Goal: Navigation & Orientation: Understand site structure

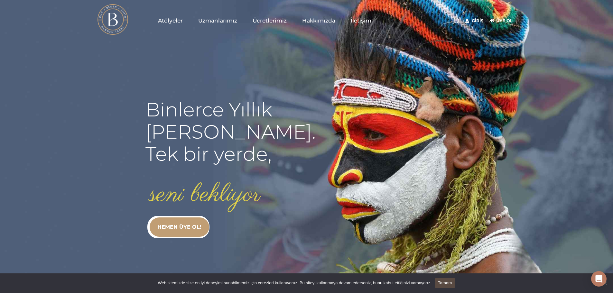
click at [447, 285] on link "Tamam" at bounding box center [445, 283] width 21 height 10
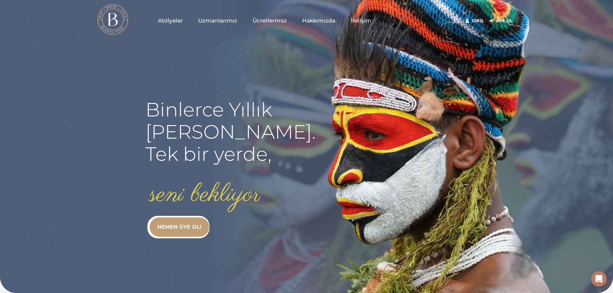
click at [177, 21] on span "Atölyeler" at bounding box center [170, 20] width 25 height 7
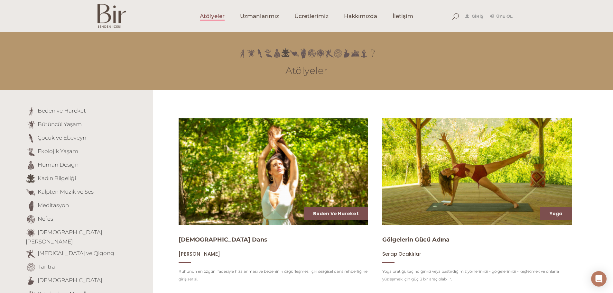
click at [122, 12] on img at bounding box center [111, 16] width 29 height 24
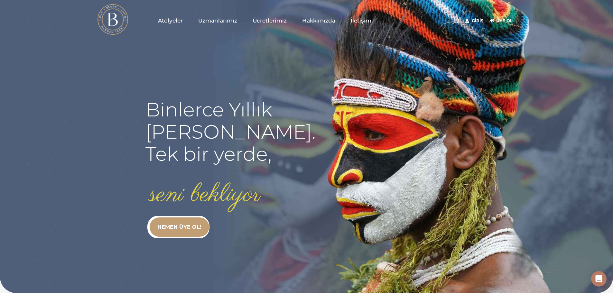
click at [576, 40] on rs-slide "Binlerce Yıllık kadim bilgi. Tek bir yerde, seni bekliyor HEMEN ÜYE OL!" at bounding box center [306, 146] width 613 height 293
click at [268, 21] on span "Ücretlerimiz" at bounding box center [270, 20] width 34 height 7
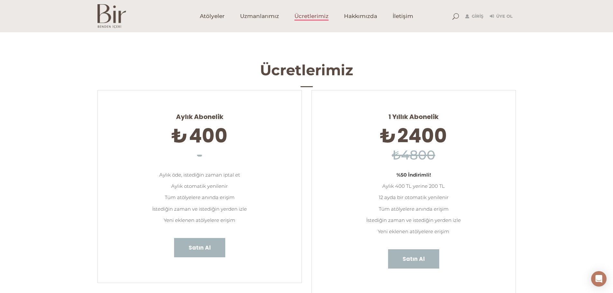
click at [107, 15] on img at bounding box center [111, 16] width 29 height 24
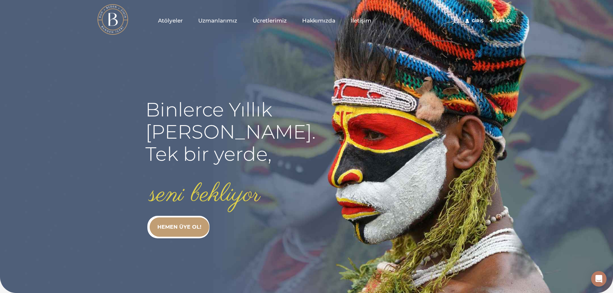
click at [335, 21] on link "Hakkımızda" at bounding box center [318, 21] width 49 height 32
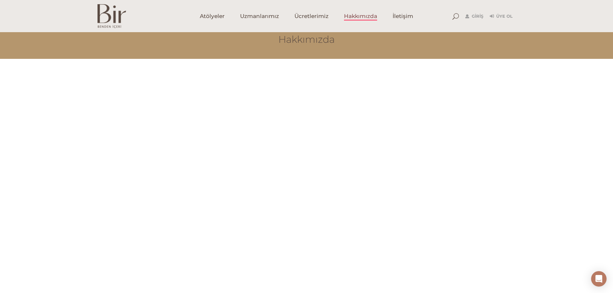
scroll to position [32, 0]
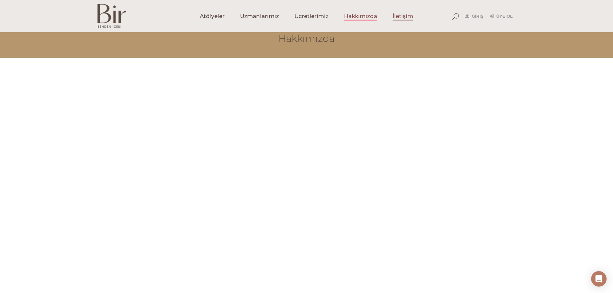
click at [410, 19] on span "İletişim" at bounding box center [402, 16] width 21 height 7
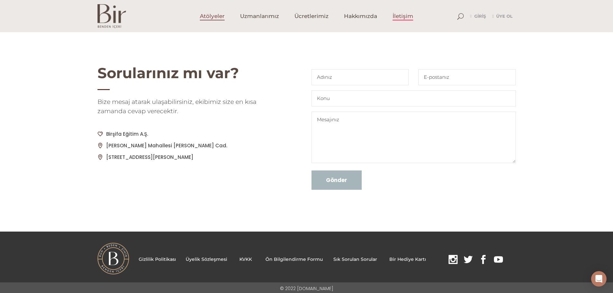
click at [204, 15] on span "Atölyeler" at bounding box center [212, 16] width 25 height 7
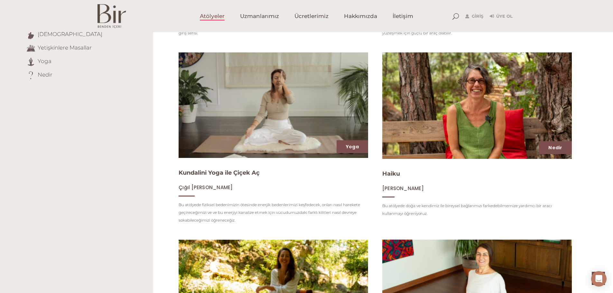
scroll to position [257, 0]
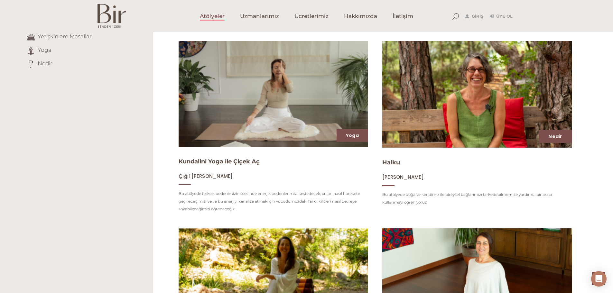
click at [107, 15] on img at bounding box center [111, 16] width 29 height 24
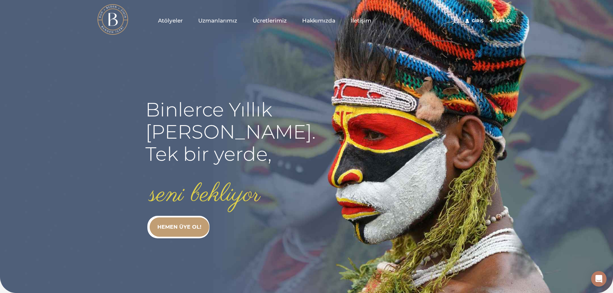
click at [116, 21] on img at bounding box center [112, 19] width 31 height 31
click at [216, 18] on span "Uzmanlarımız" at bounding box center [217, 20] width 39 height 7
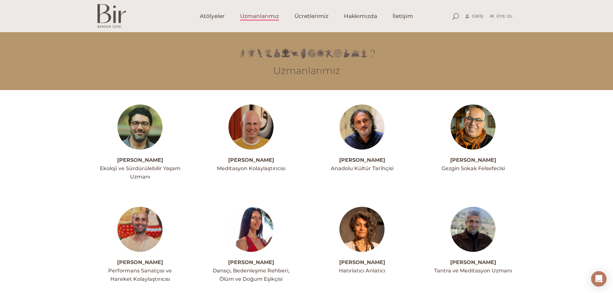
scroll to position [32, 0]
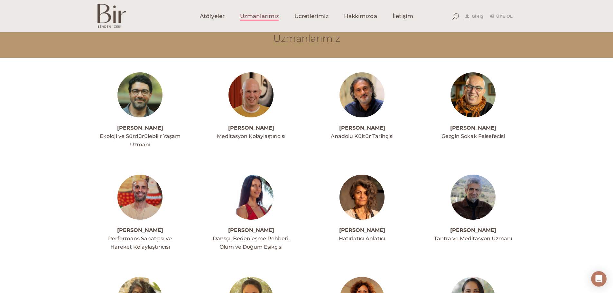
click at [107, 14] on img at bounding box center [111, 16] width 29 height 24
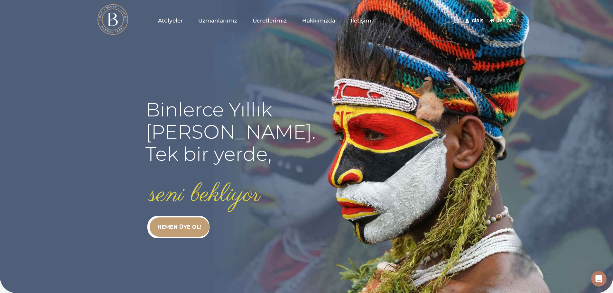
click at [110, 17] on img at bounding box center [112, 19] width 31 height 31
